Goal: Task Accomplishment & Management: Complete application form

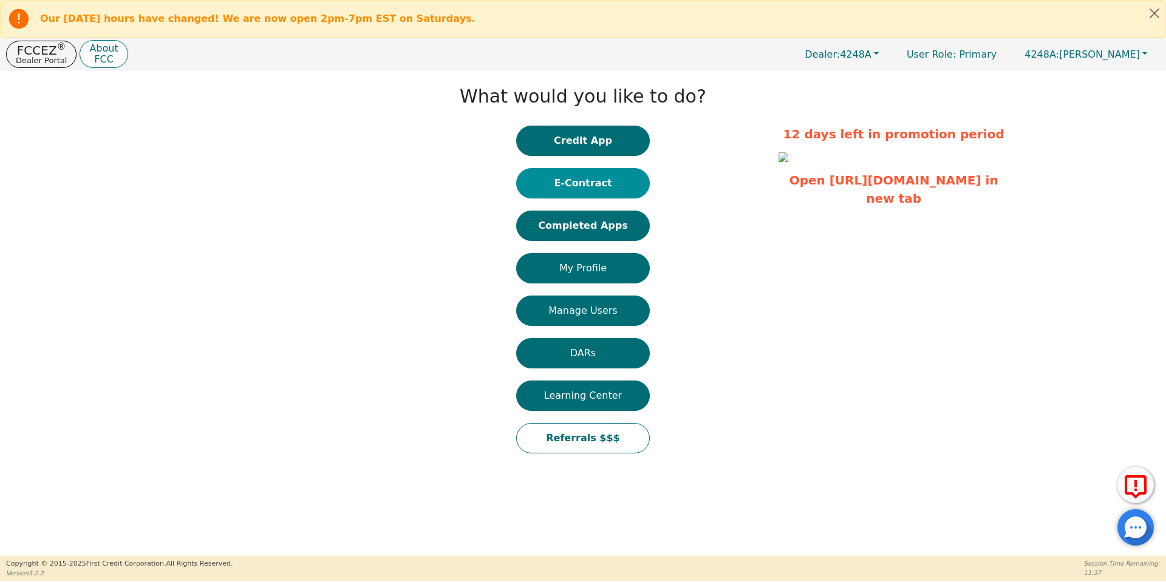
click at [555, 192] on button "E-Contract" at bounding box center [583, 183] width 134 height 30
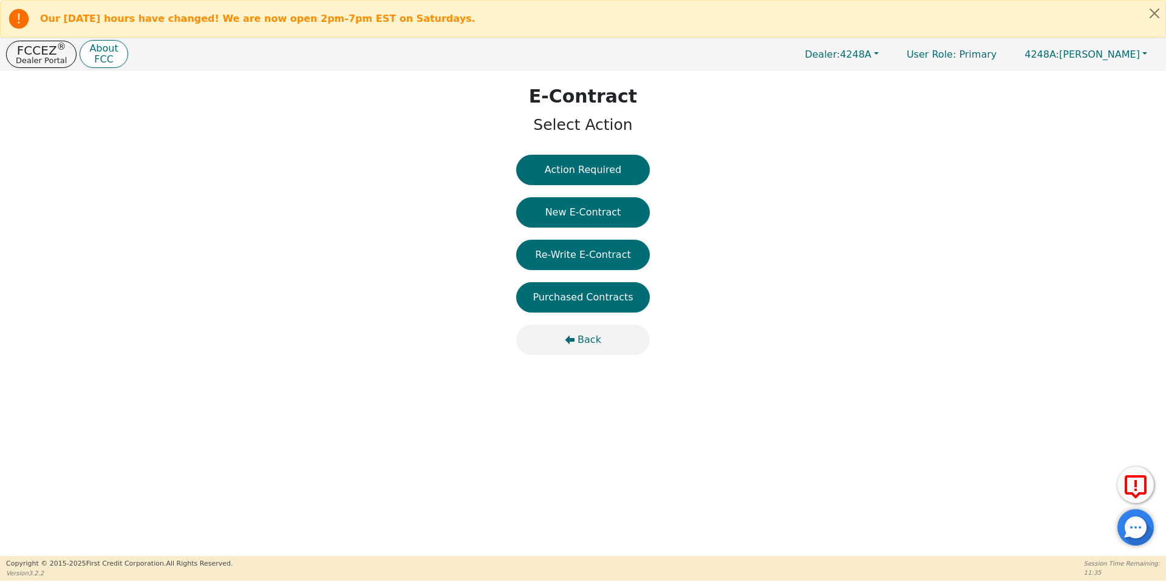
click at [588, 346] on span "Back" at bounding box center [589, 340] width 24 height 15
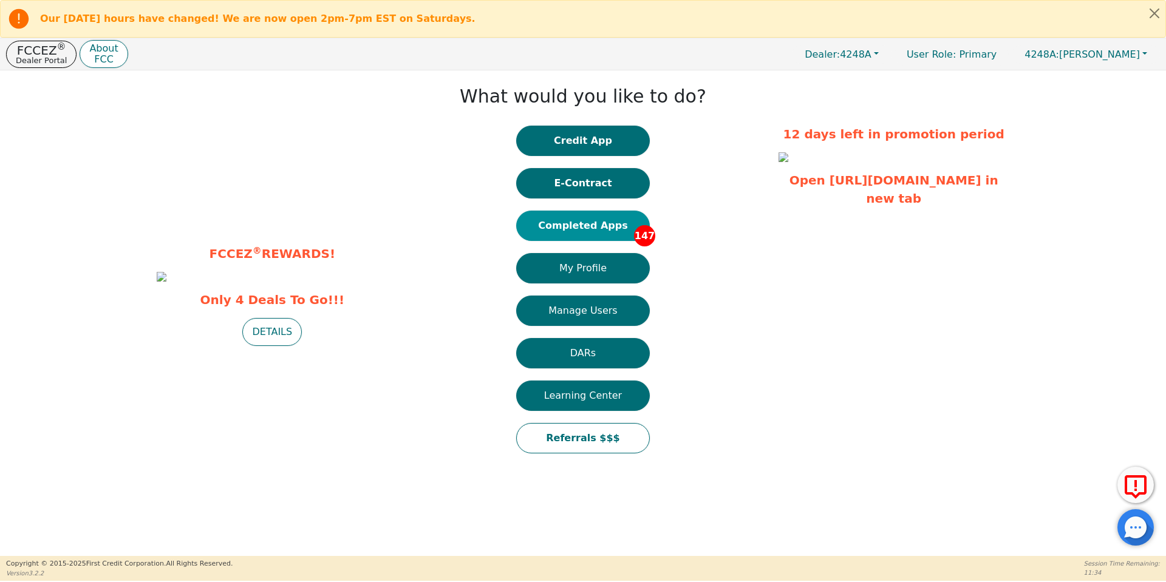
click at [583, 237] on button "Completed Apps 147" at bounding box center [583, 226] width 134 height 30
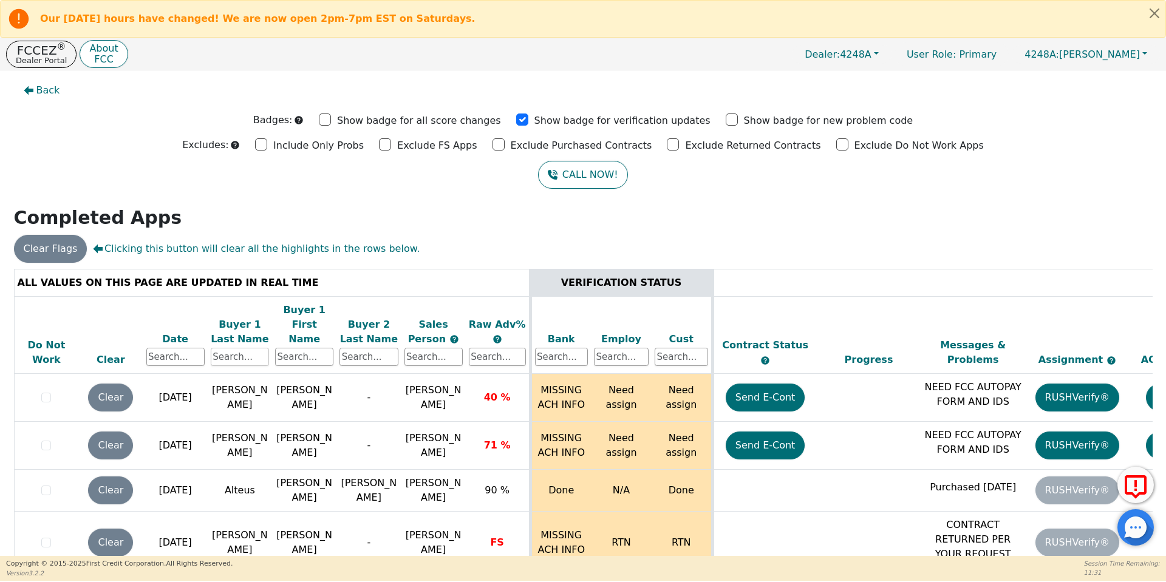
click at [257, 348] on input "text" at bounding box center [240, 357] width 58 height 18
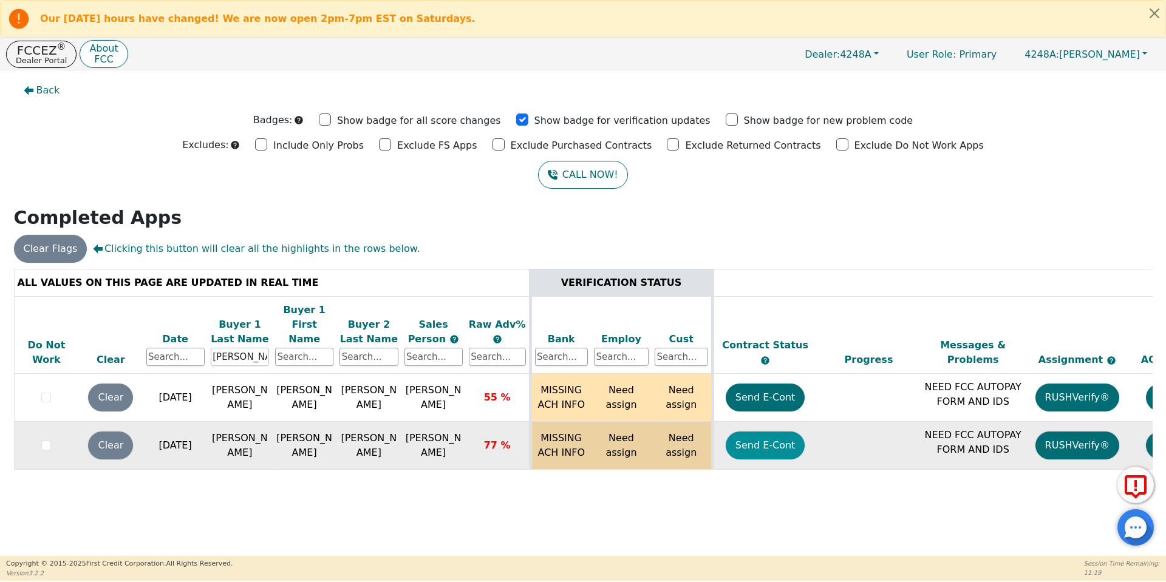
type input "[PERSON_NAME]"
click at [762, 439] on button "Send E-Cont" at bounding box center [765, 446] width 80 height 28
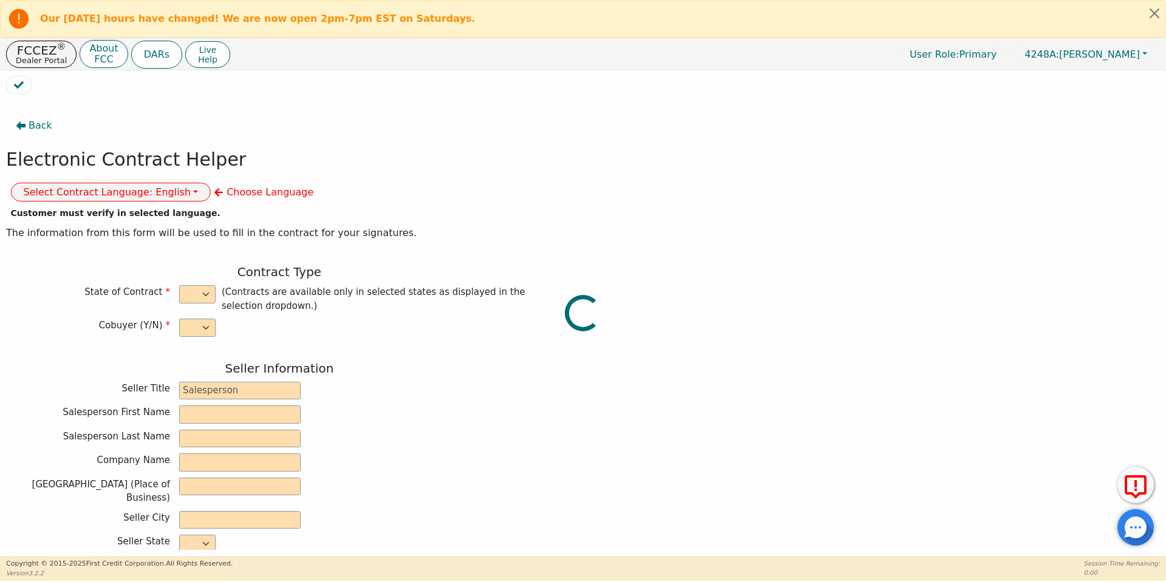
select select "y"
type input "owner"
type input "[PERSON_NAME]"
type input "[GEOGRAPHIC_DATA]"
type input "AQUA REMACH LLC"
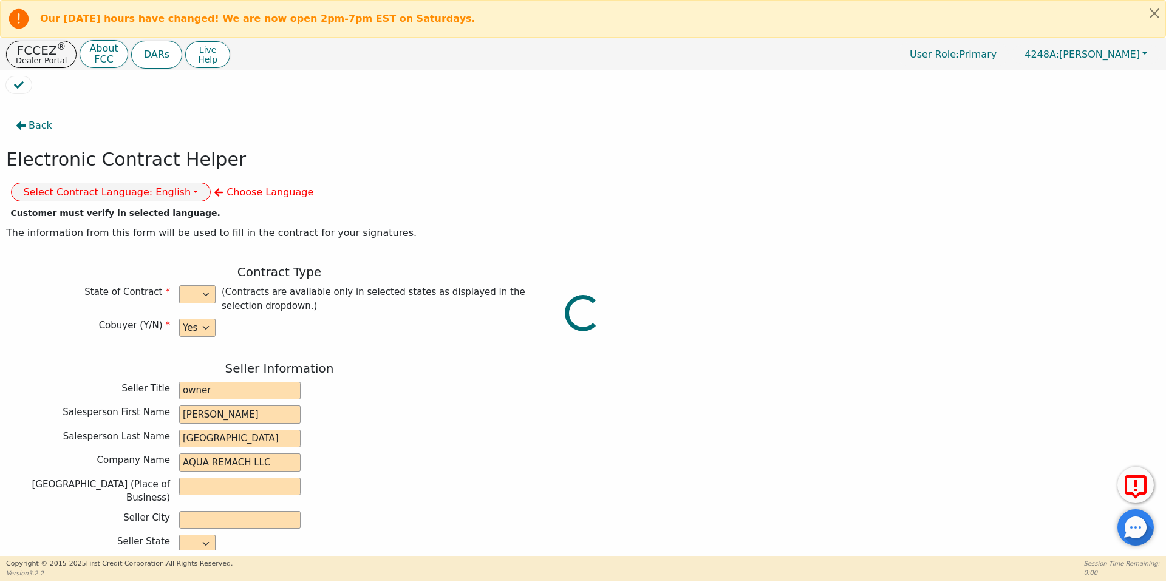
type input "[STREET_ADDRESS]"
type input "[GEOGRAPHIC_DATA]"
select select "[GEOGRAPHIC_DATA]"
type input "77070"
type input "[PERSON_NAME]"
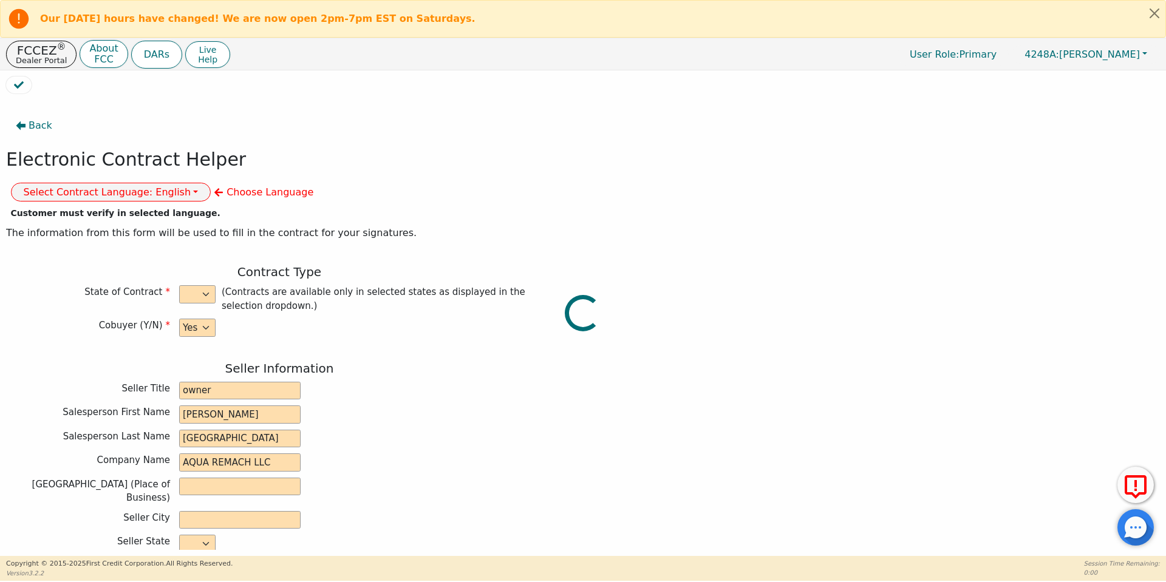
type input "[PERSON_NAME]"
type input "[EMAIL_ADDRESS][DOMAIN_NAME]"
type input "Keshay"
type input "[PERSON_NAME]"
type input "[EMAIL_ADDRESS][DOMAIN_NAME]"
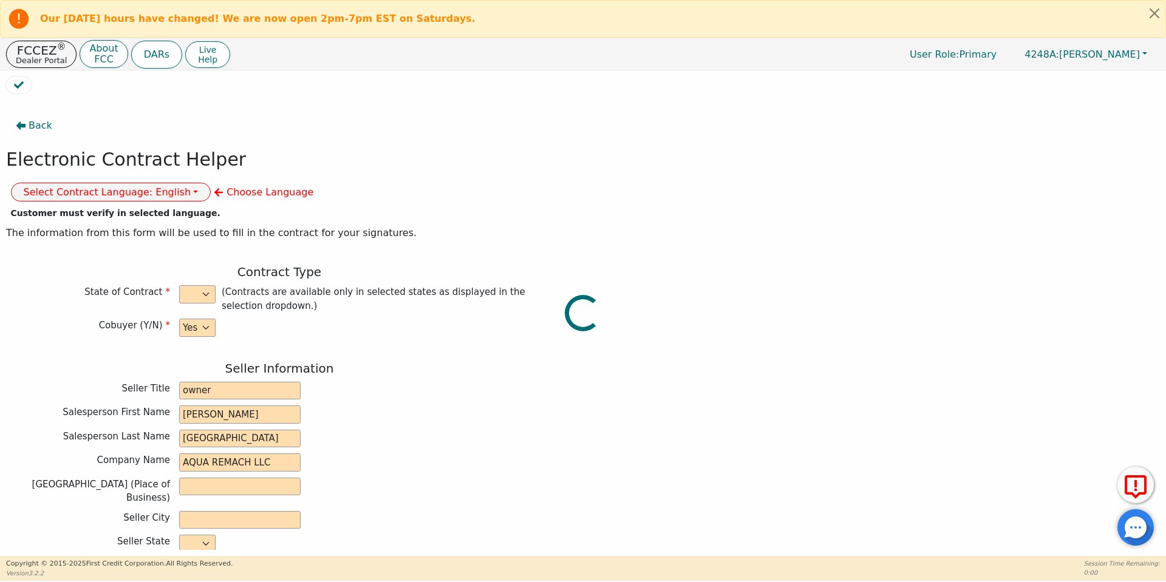
type input "[STREET_ADDRESS]"
type input "[PERSON_NAME]"
select select "[GEOGRAPHIC_DATA]"
type input "76520"
type input "[DATE]"
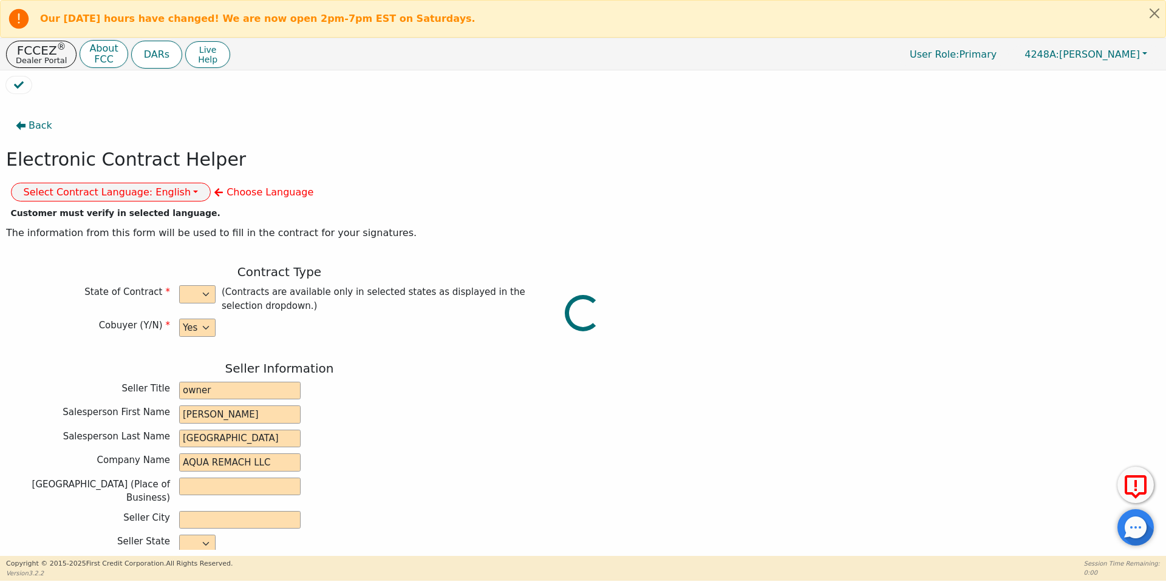
type input "17.99"
type input "[DATE]"
type input "60"
type input "0"
type input "8990.00"
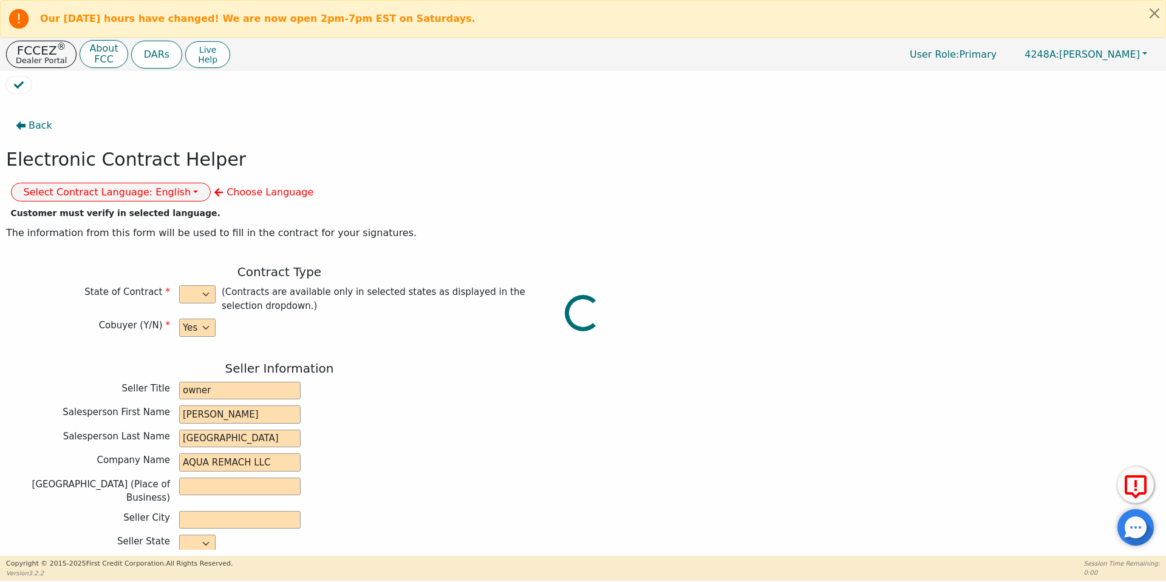
type input "0.00"
type input "8990.00"
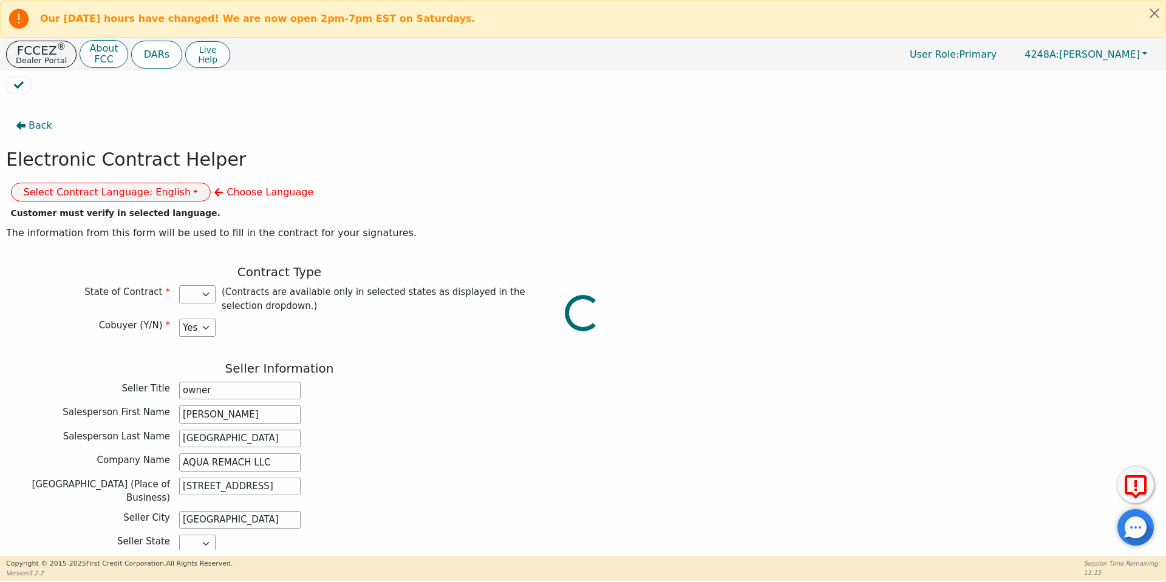
select select "[GEOGRAPHIC_DATA]"
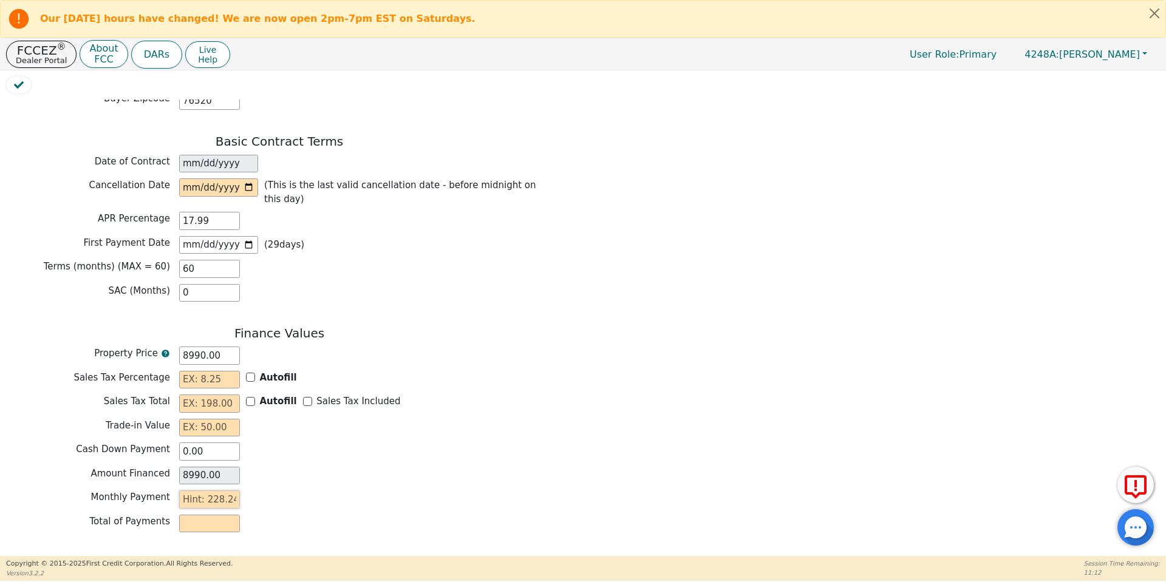
click at [217, 491] on input "text" at bounding box center [209, 500] width 61 height 18
type input "2"
type input "120.00"
type input "228"
type input "13680.00"
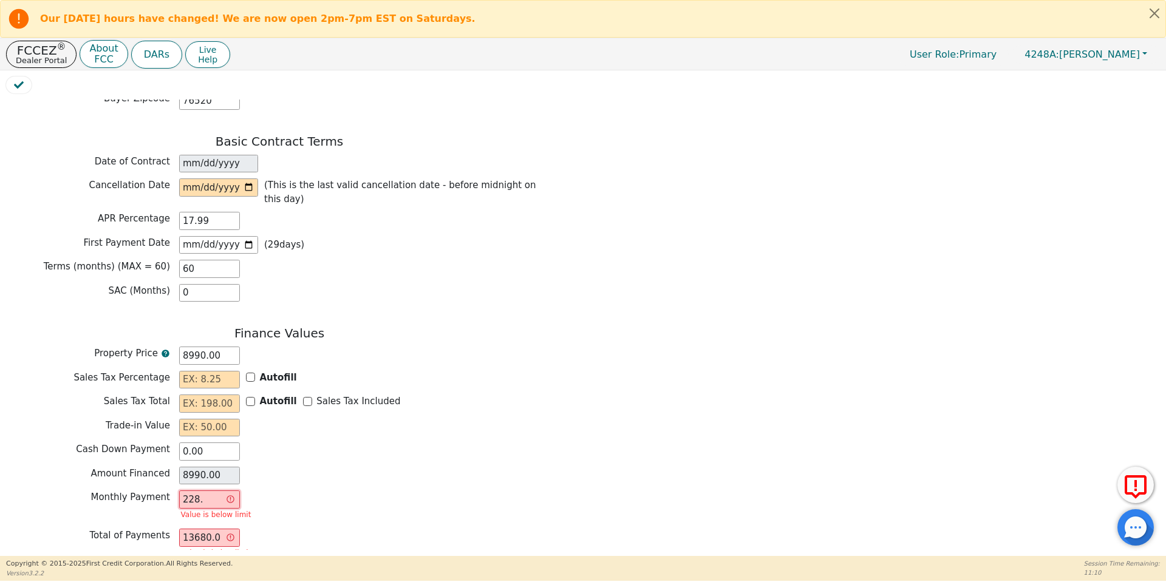
type input "228.2"
type input "13692.00"
type input "228.24"
type input "13694.40"
click at [188, 491] on input "228.24" at bounding box center [209, 500] width 61 height 18
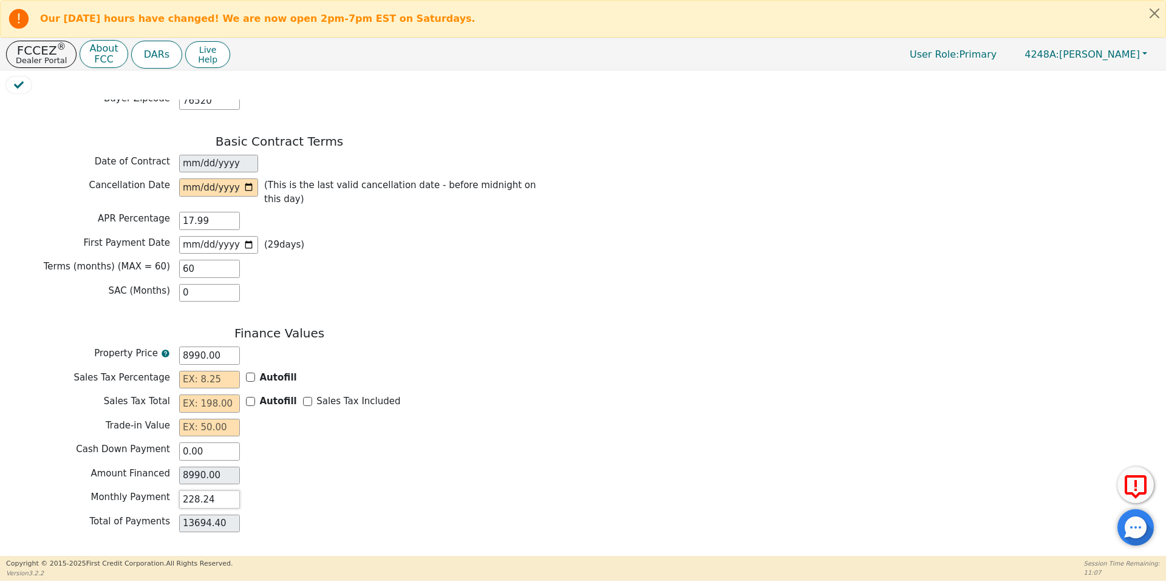
click at [188, 491] on input "228.24" at bounding box center [209, 500] width 61 height 18
type input "228.24"
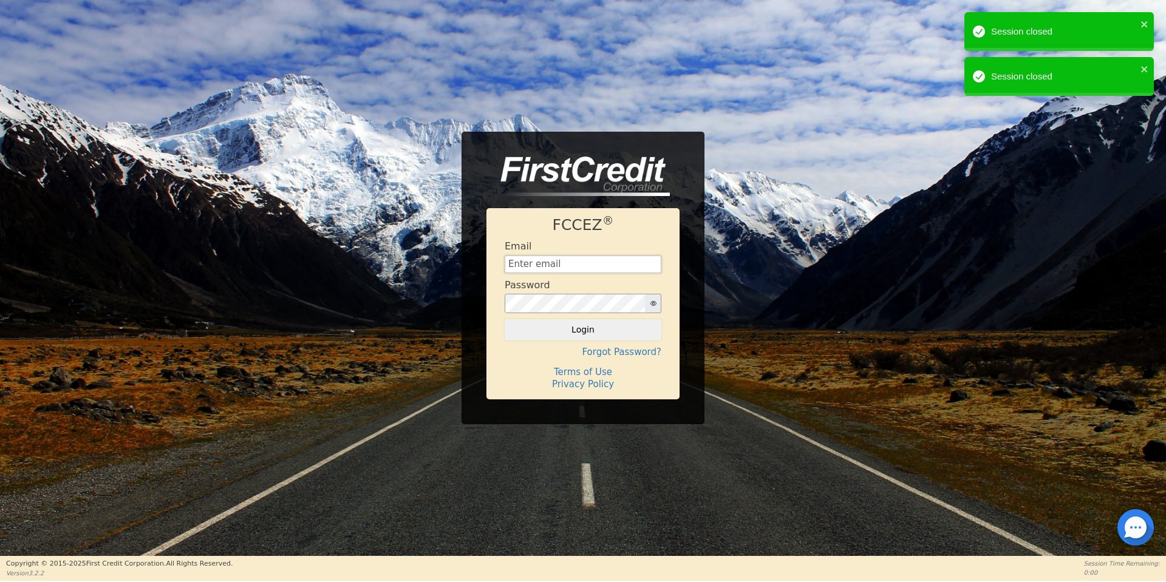
type input "[EMAIL_ADDRESS][DOMAIN_NAME]"
